Goal: Task Accomplishment & Management: Manage account settings

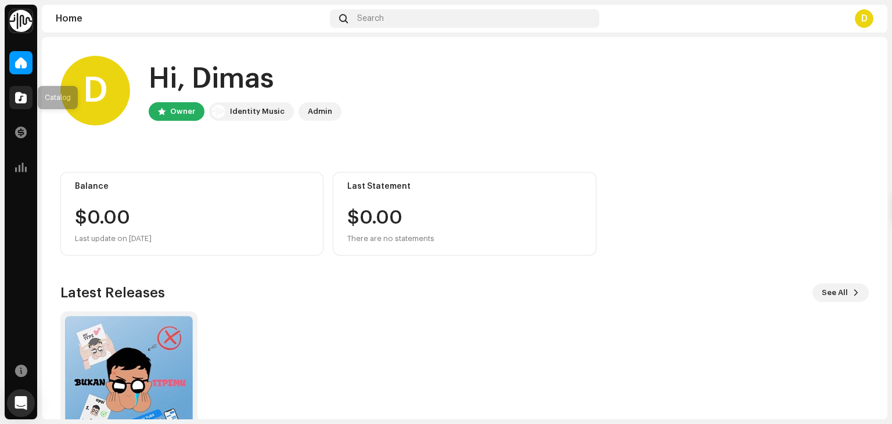
click at [15, 91] on div at bounding box center [20, 97] width 23 height 23
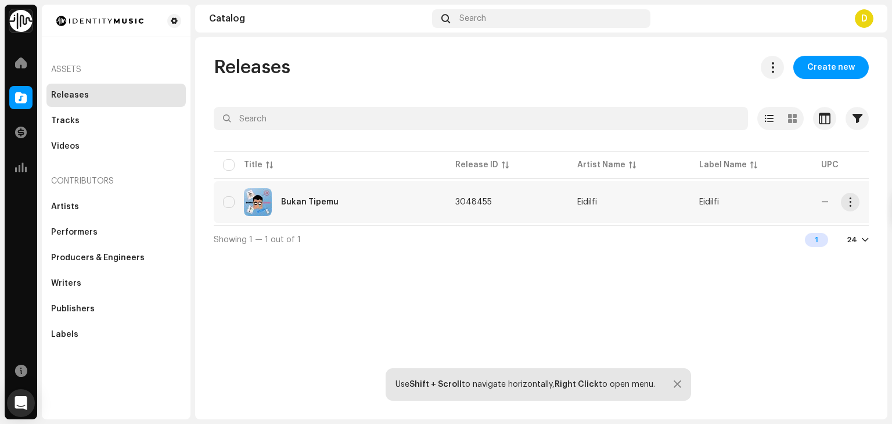
click at [346, 203] on div "Bukan Tipemu" at bounding box center [330, 202] width 214 height 28
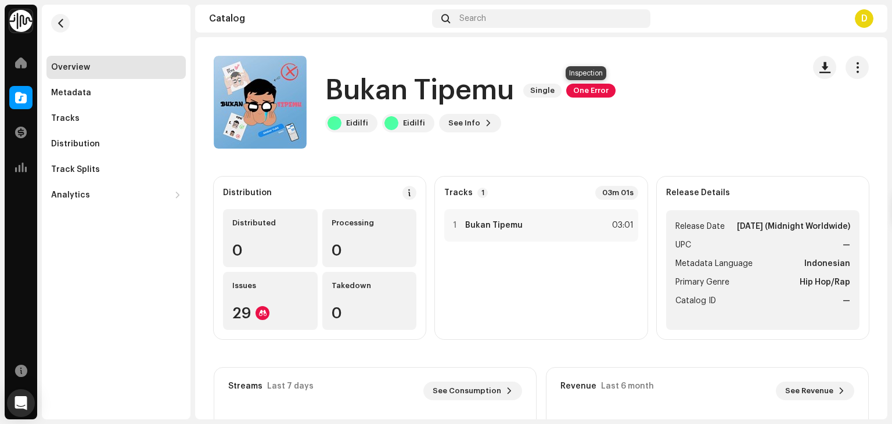
click at [592, 95] on span "One Error" at bounding box center [590, 91] width 49 height 14
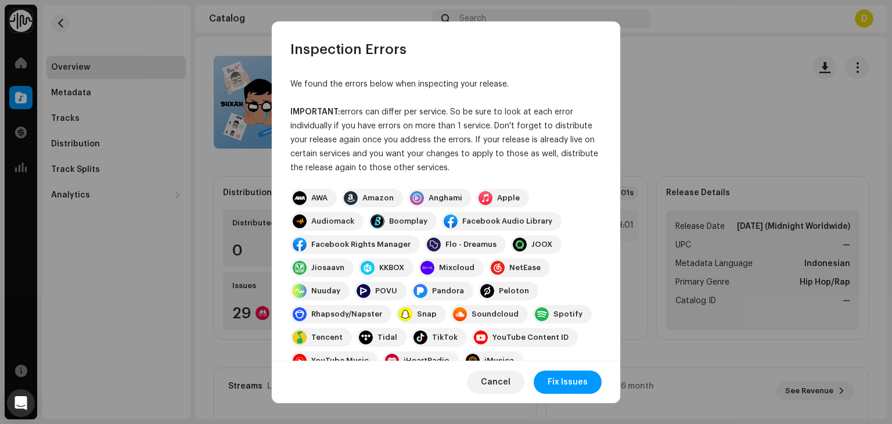
click at [613, 175] on div "We found the errors below when inspecting your release. IMPORTANT: errors can d…" at bounding box center [446, 210] width 348 height 302
click at [609, 175] on div "We found the errors below when inspecting your release. IMPORTANT: errors can d…" at bounding box center [446, 210] width 348 height 302
drag, startPoint x: 609, startPoint y: 174, endPoint x: 610, endPoint y: 180, distance: 6.4
click at [610, 180] on div "We found the errors below when inspecting your release. IMPORTANT: errors can d…" at bounding box center [446, 210] width 348 height 302
drag, startPoint x: 614, startPoint y: 179, endPoint x: 615, endPoint y: 229, distance: 50.5
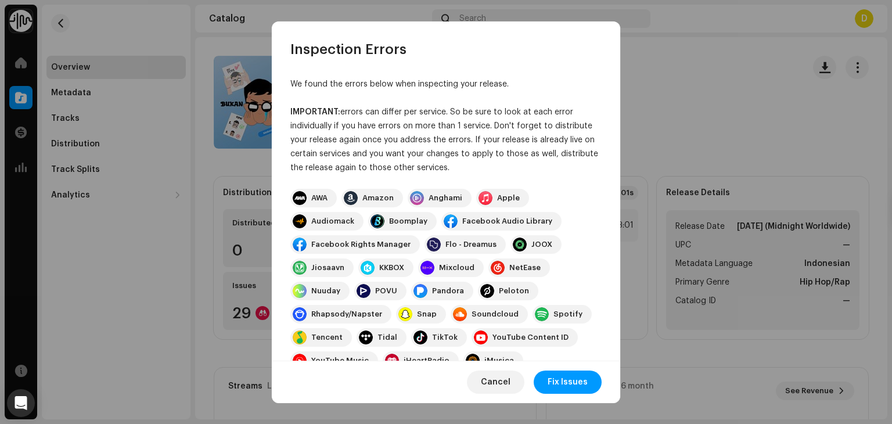
click at [615, 230] on div "We found the errors below when inspecting your release. IMPORTANT: errors can d…" at bounding box center [446, 210] width 348 height 302
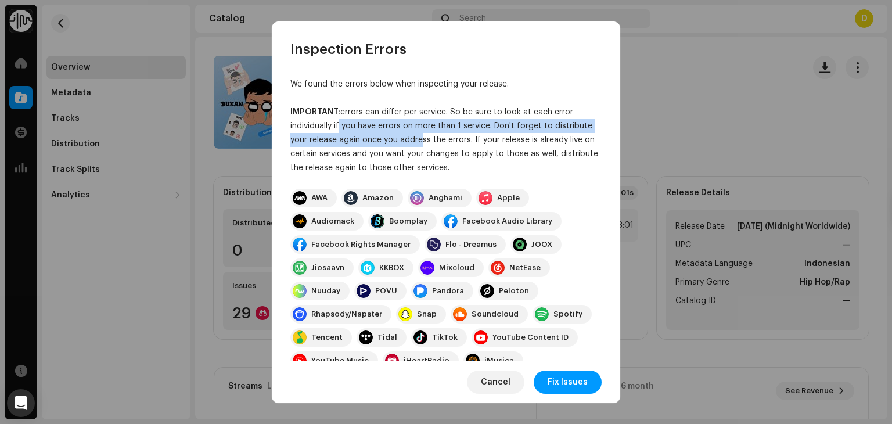
drag, startPoint x: 343, startPoint y: 119, endPoint x: 465, endPoint y: 143, distance: 124.8
click at [465, 143] on div "IMPORTANT: errors can differ per service. So be sure to look at each error indi…" at bounding box center [445, 140] width 311 height 70
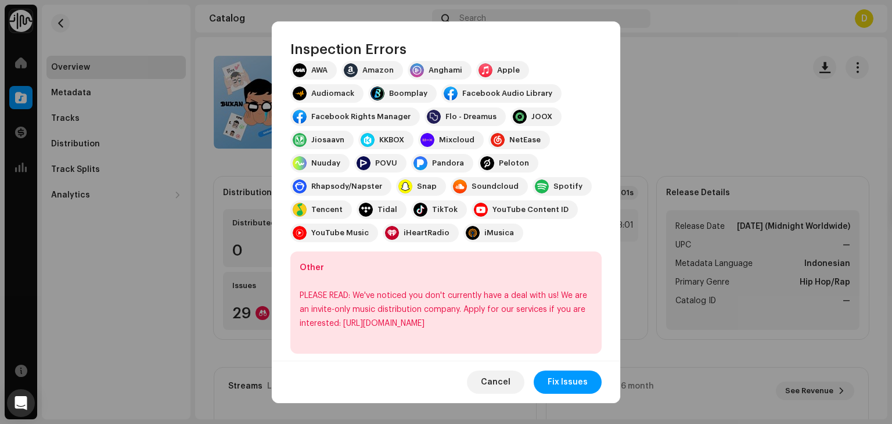
scroll to position [129, 0]
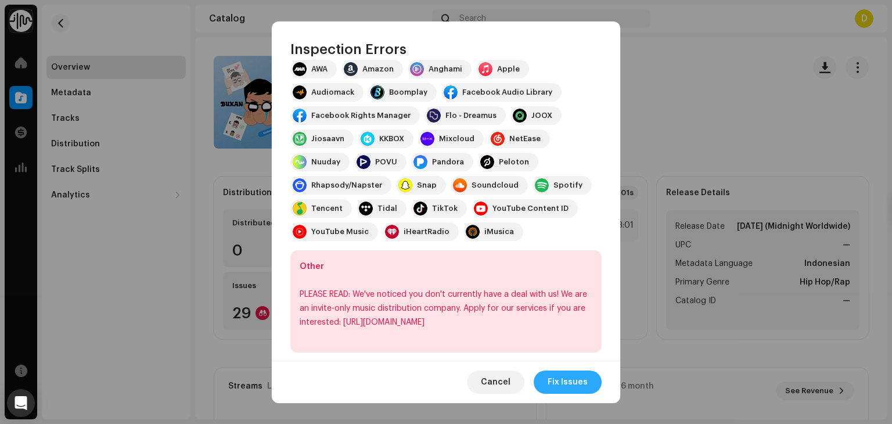
click at [585, 375] on span "Fix Issues" at bounding box center [568, 381] width 40 height 23
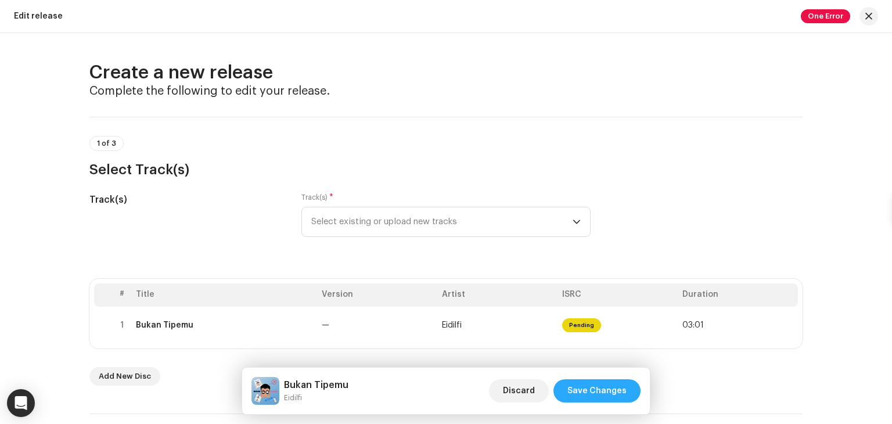
click at [588, 388] on span "Save Changes" at bounding box center [596, 390] width 59 height 23
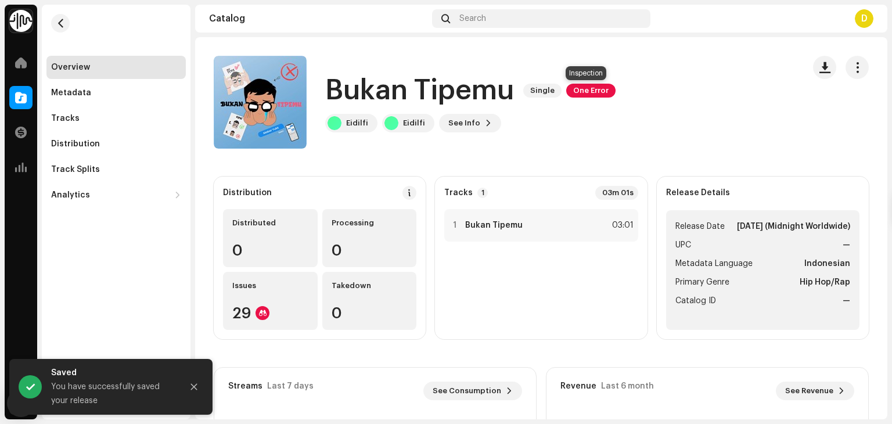
click at [584, 93] on span "One Error" at bounding box center [590, 91] width 49 height 14
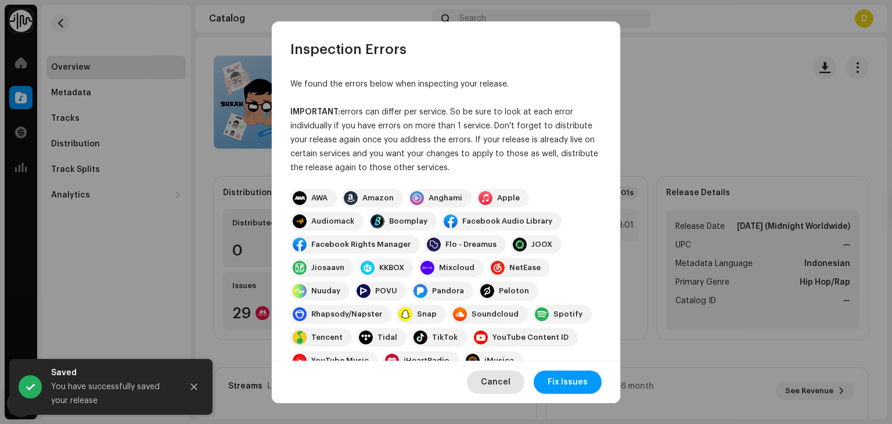
click at [483, 381] on button "Cancel" at bounding box center [495, 381] width 57 height 23
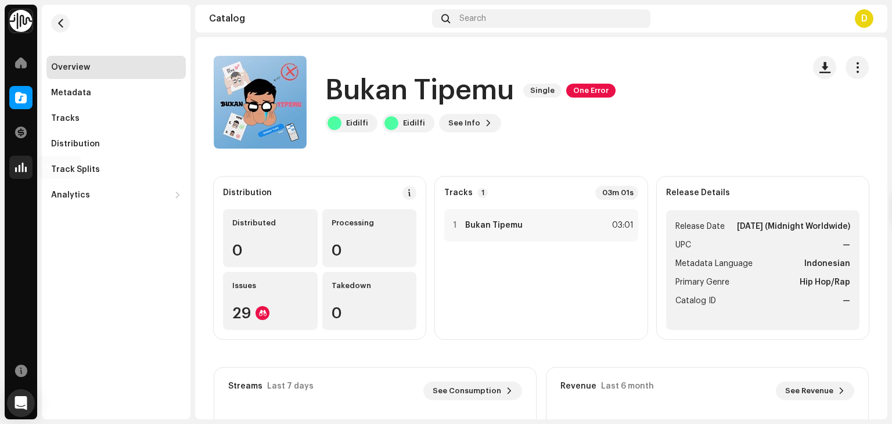
click at [16, 165] on span at bounding box center [21, 167] width 12 height 9
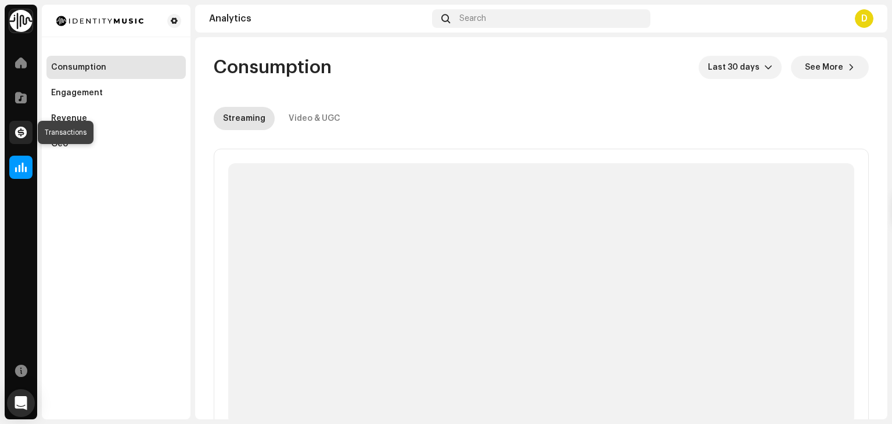
click at [13, 131] on div at bounding box center [20, 132] width 23 height 23
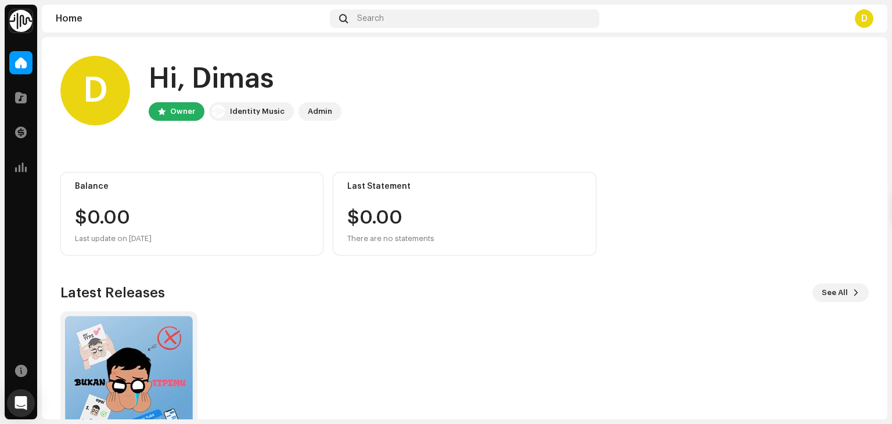
click at [5, 109] on div "Catalog" at bounding box center [21, 97] width 33 height 33
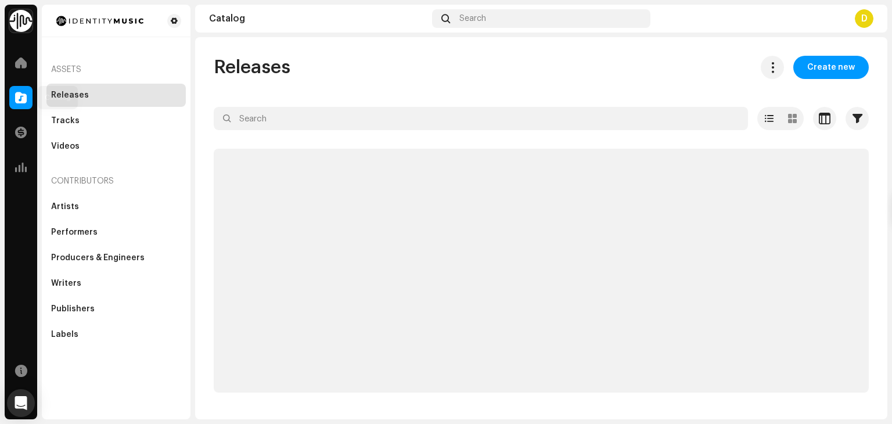
click at [12, 102] on div at bounding box center [20, 97] width 23 height 23
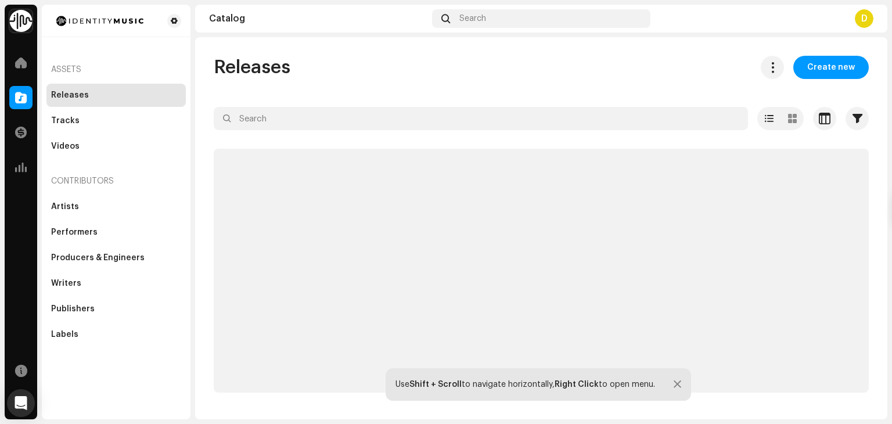
click at [11, 102] on div at bounding box center [20, 97] width 23 height 23
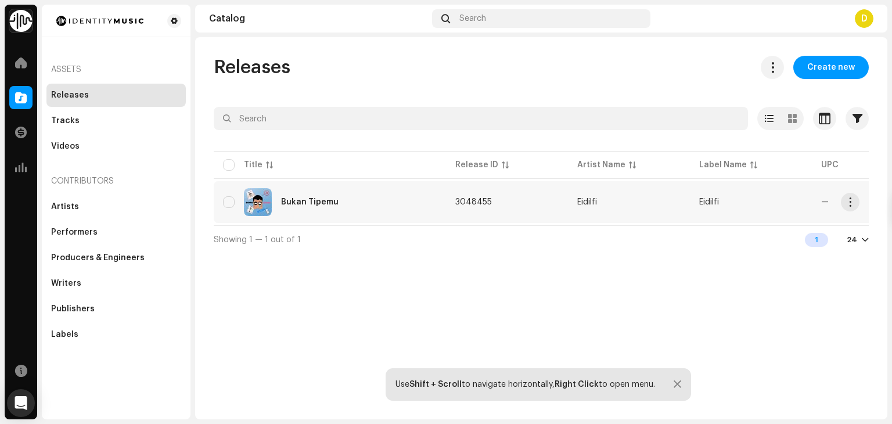
click at [433, 208] on div "Bukan Tipemu" at bounding box center [330, 202] width 214 height 28
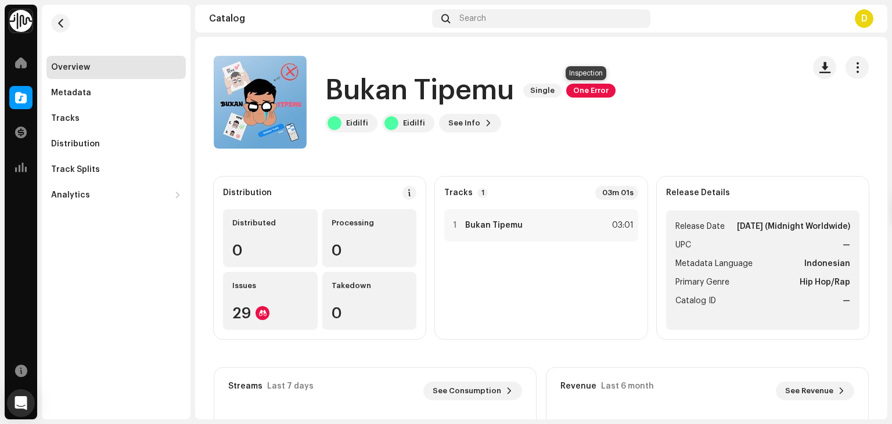
click at [579, 93] on span "One Error" at bounding box center [590, 91] width 49 height 14
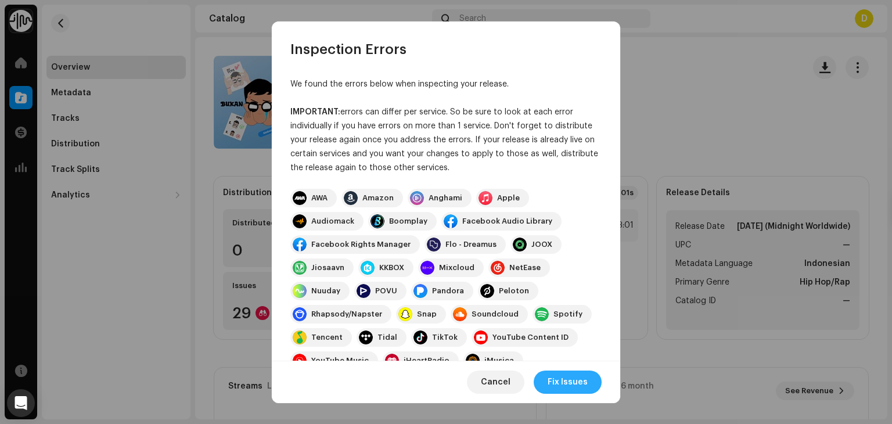
click at [586, 391] on span "Fix Issues" at bounding box center [568, 381] width 40 height 23
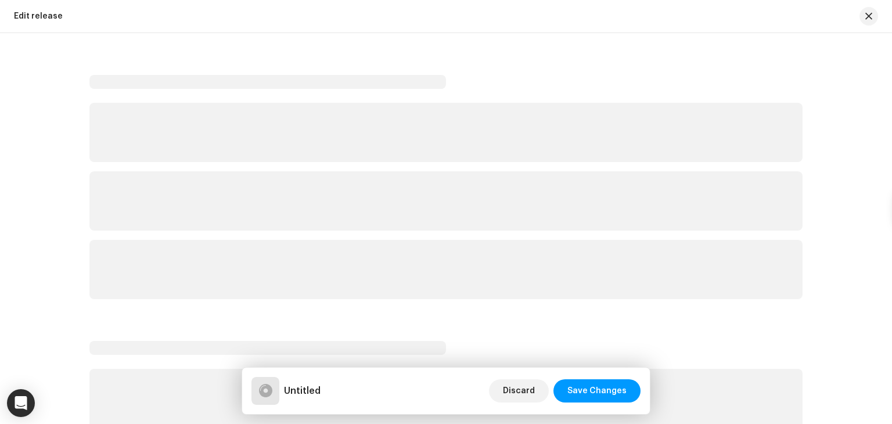
click at [586, 391] on div "Edit release Untitled Discard Save Changes" at bounding box center [541, 228] width 692 height 382
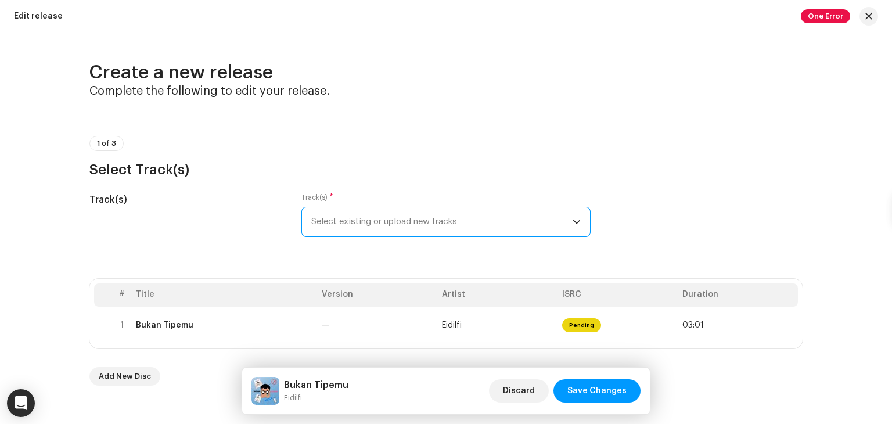
click at [463, 217] on span "Select existing or upload new tracks" at bounding box center [441, 221] width 261 height 29
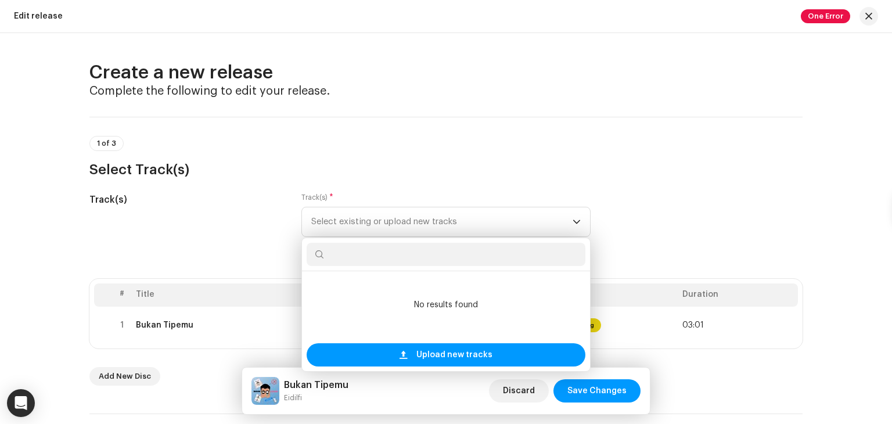
click at [592, 173] on h3 "Select Track(s)" at bounding box center [445, 169] width 713 height 19
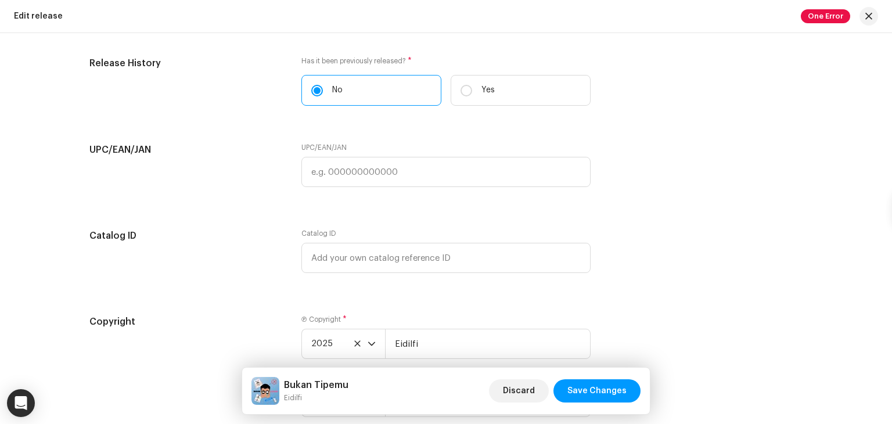
scroll to position [2121, 0]
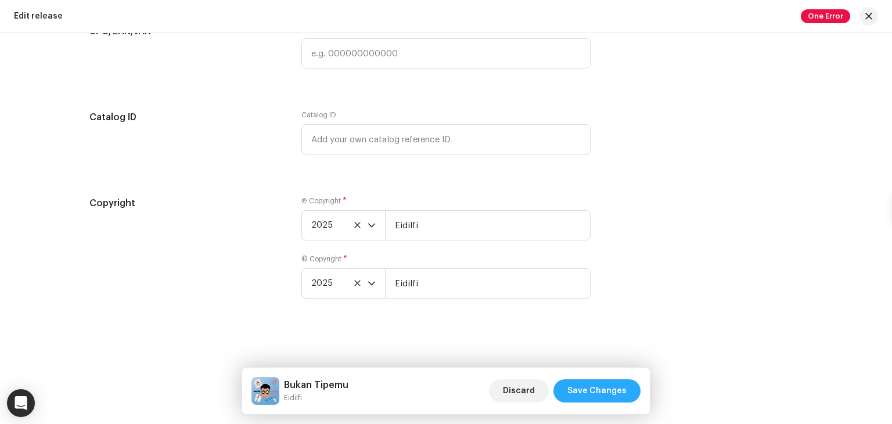
click at [584, 395] on span "Save Changes" at bounding box center [596, 390] width 59 height 23
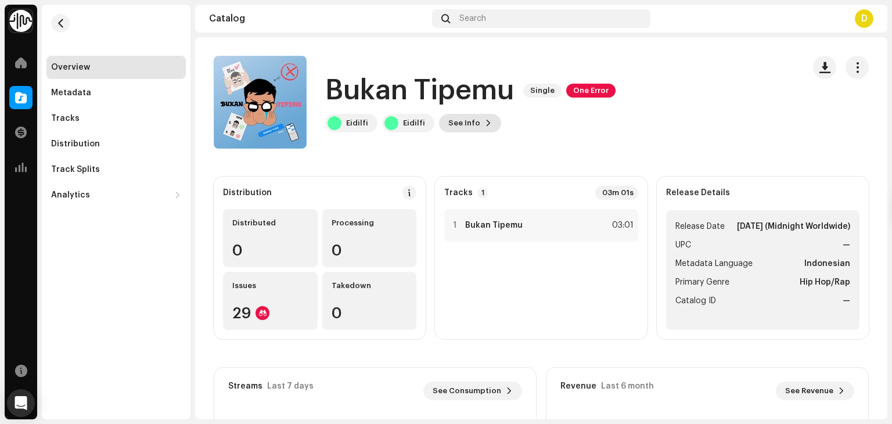
click at [445, 131] on div "Bukan Tipemu Single One Error Eidilfi Eidilfi See Info" at bounding box center [504, 102] width 581 height 93
click at [448, 131] on span "See Info" at bounding box center [464, 122] width 32 height 23
click at [159, 226] on div "Bukan Tipemu 3048455 Metadata Distribution Metadata Language Indonesian Release…" at bounding box center [446, 212] width 892 height 424
